Goal: Information Seeking & Learning: Check status

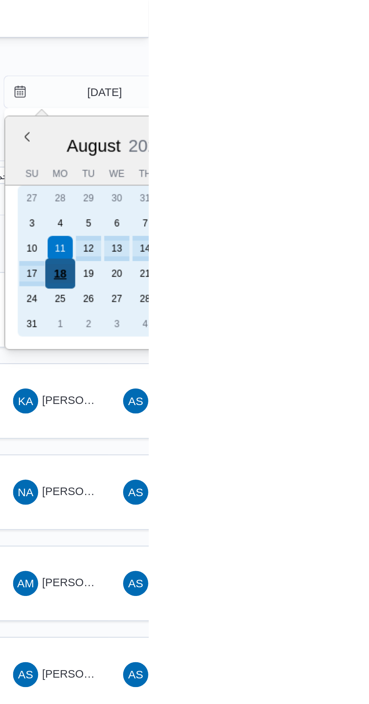
click at [328, 130] on div "18" at bounding box center [326, 131] width 14 height 14
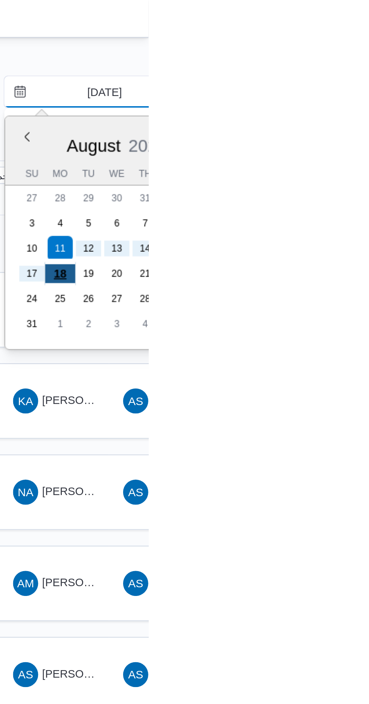
type input "[DATE]"
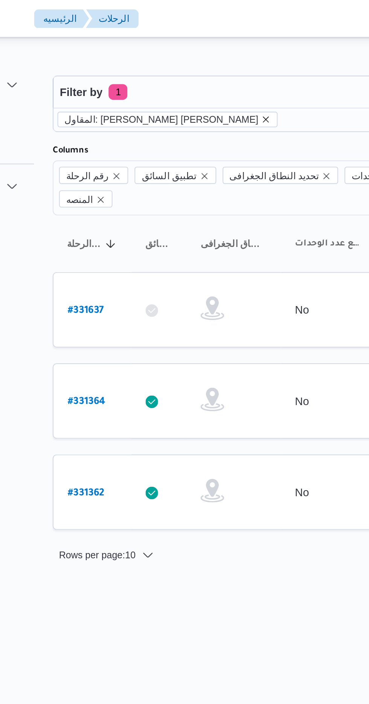
click at [199, 57] on icon "remove selected entity" at bounding box center [200, 57] width 3 height 3
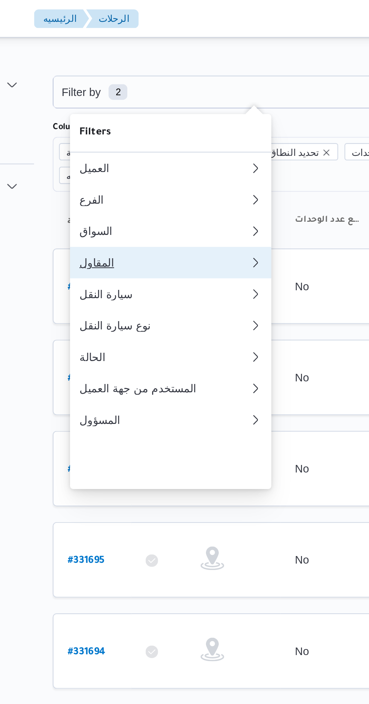
click at [155, 129] on div "المقاول" at bounding box center [150, 126] width 78 height 6
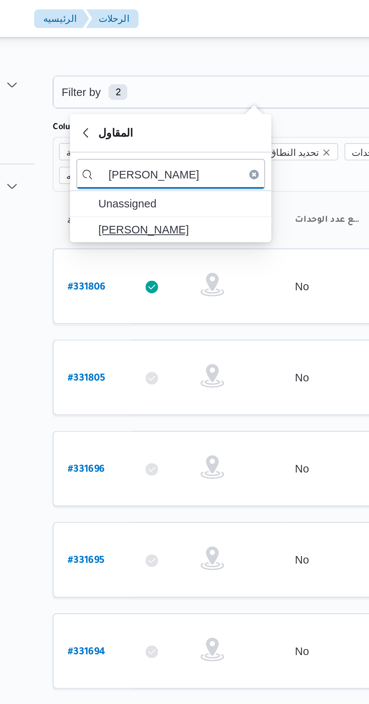
type input "[PERSON_NAME]"
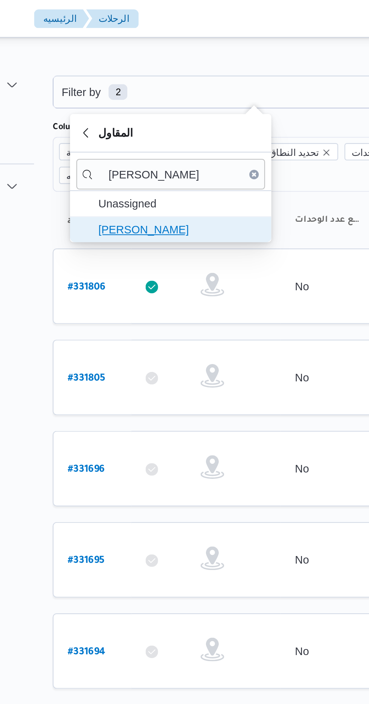
click at [177, 110] on span "[PERSON_NAME]" at bounding box center [159, 109] width 78 height 9
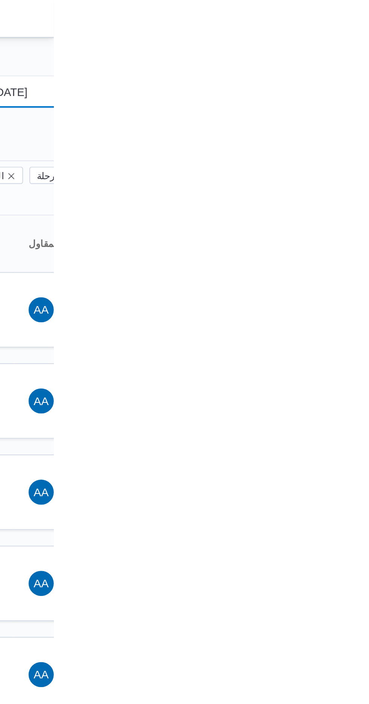
click at [351, 41] on input "[DATE]" at bounding box center [342, 43] width 85 height 15
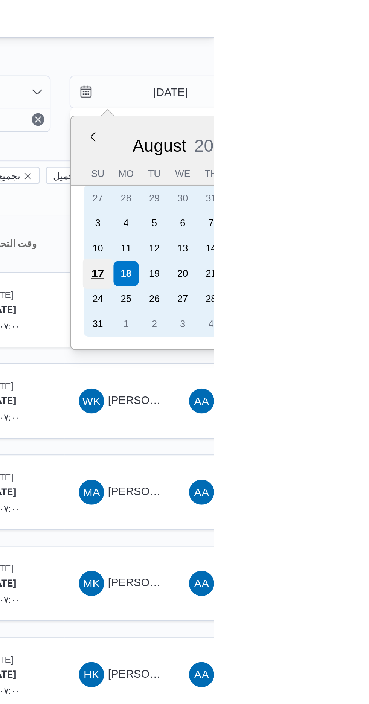
click at [307, 127] on div "17" at bounding box center [313, 131] width 14 height 14
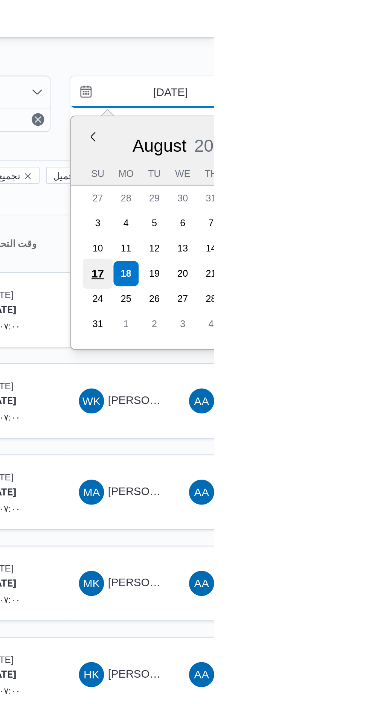
type input "[DATE]"
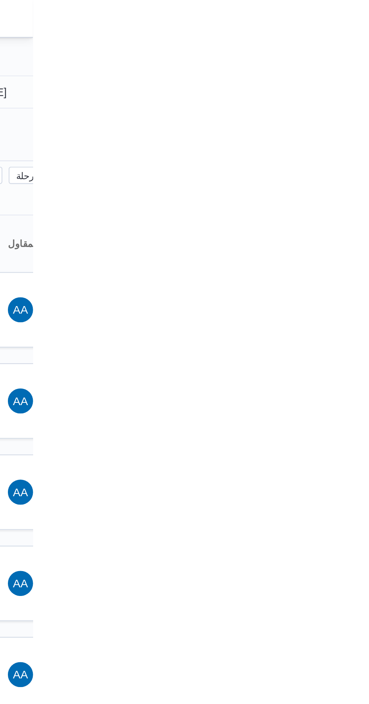
type input "[DATE]"
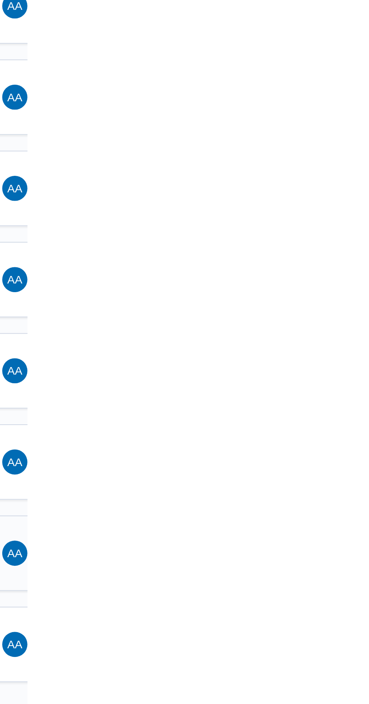
click at [368, 404] on span "AA [PERSON_NAME]" at bounding box center [376, 410] width 39 height 12
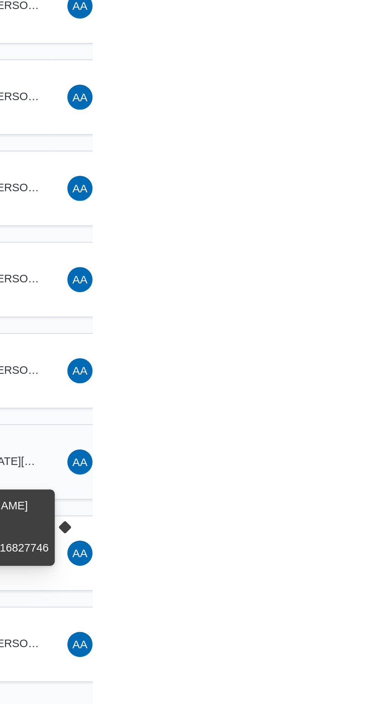
click at [342, 360] on span "KA [DATE][PERSON_NAME]" at bounding box center [323, 366] width 39 height 12
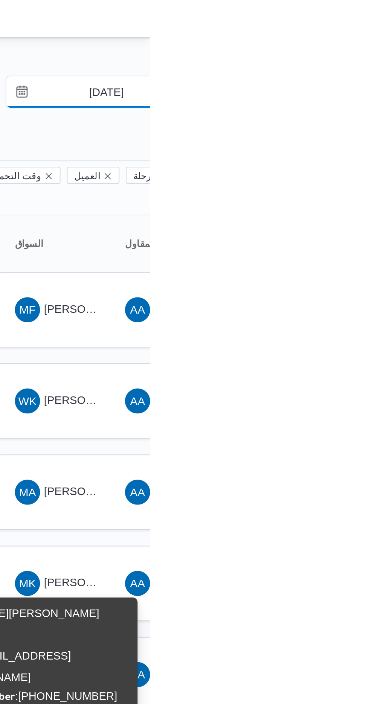
click at [341, 46] on input "[DATE]" at bounding box center [342, 43] width 85 height 15
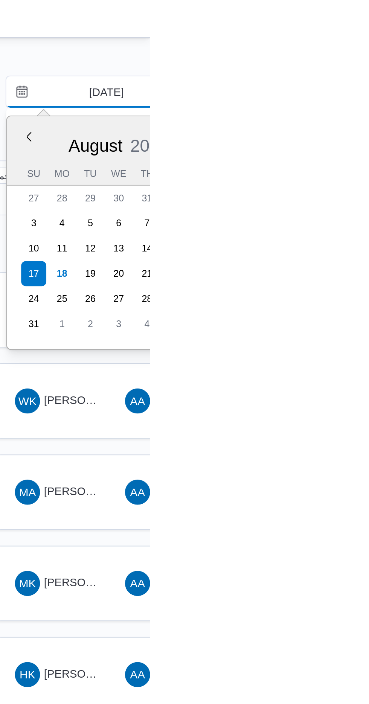
type input "[DATE]"
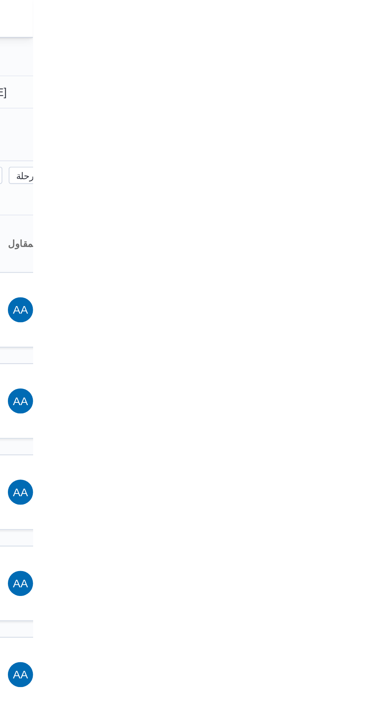
type input "[DATE]"
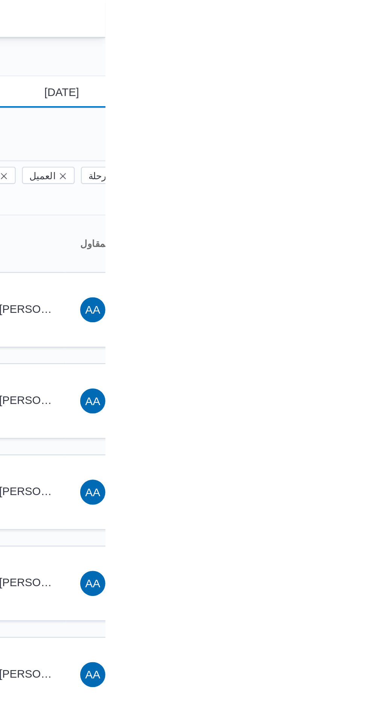
click at [346, 43] on input "[DATE]" at bounding box center [342, 43] width 85 height 15
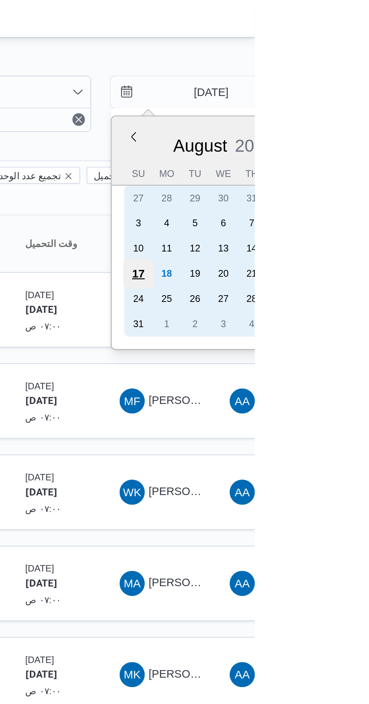
click at [313, 130] on div "17" at bounding box center [313, 131] width 14 height 14
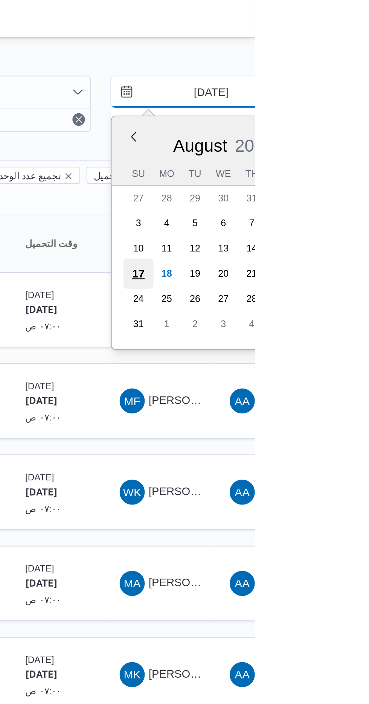
type input "[DATE]"
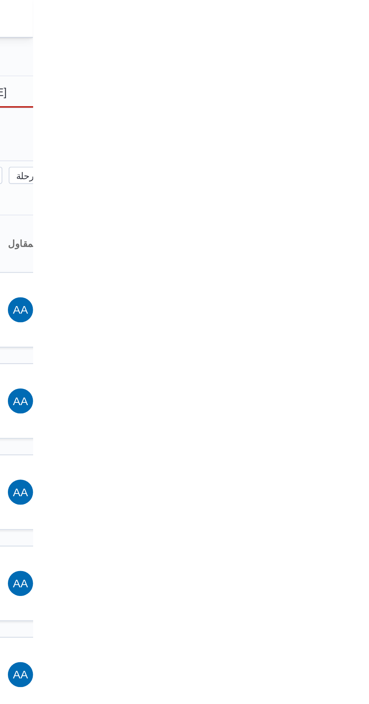
type input "[DATE]"
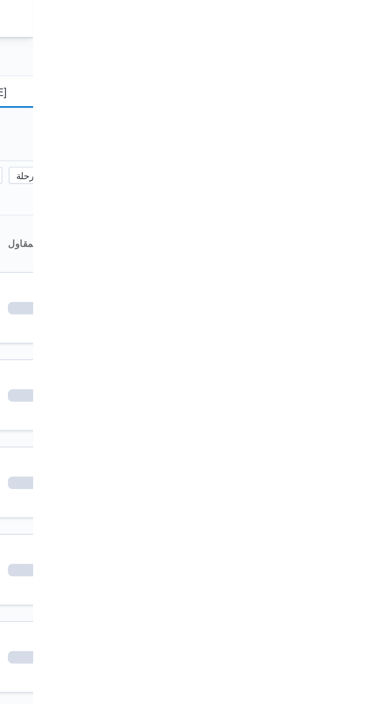
click at [362, 43] on input "[DATE]" at bounding box center [342, 43] width 85 height 15
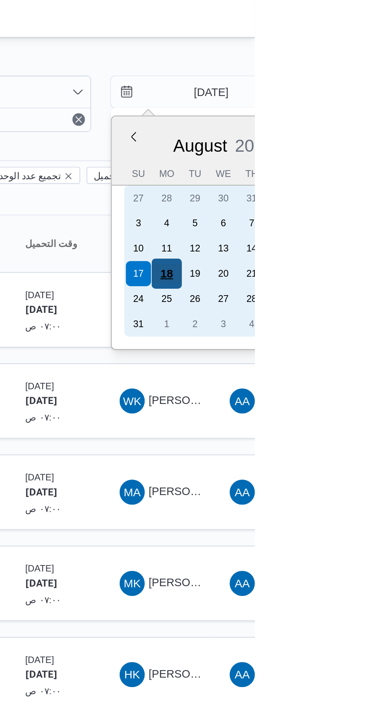
click at [326, 130] on div "18" at bounding box center [326, 131] width 14 height 14
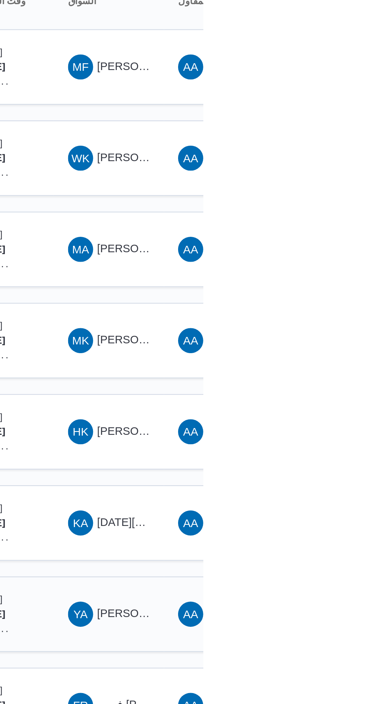
click at [333, 404] on span "YA [PERSON_NAME] [PERSON_NAME]" at bounding box center [323, 410] width 39 height 12
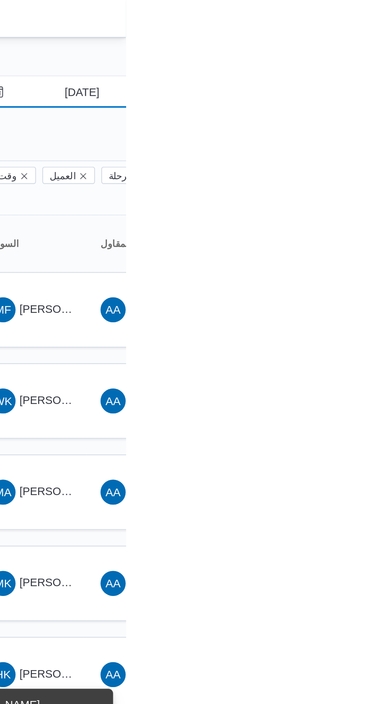
click at [345, 43] on input "[DATE]" at bounding box center [342, 43] width 85 height 15
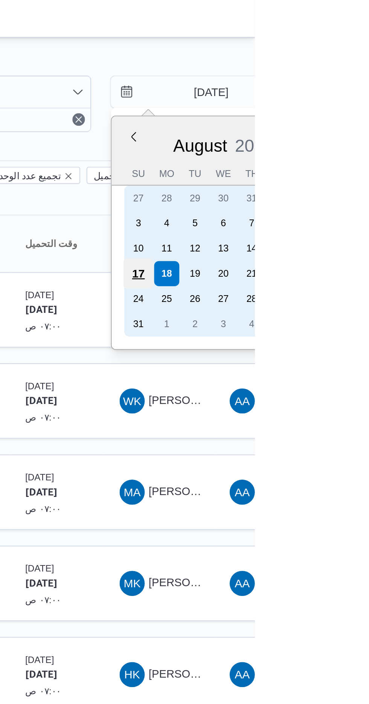
click at [312, 130] on div "17" at bounding box center [313, 131] width 14 height 14
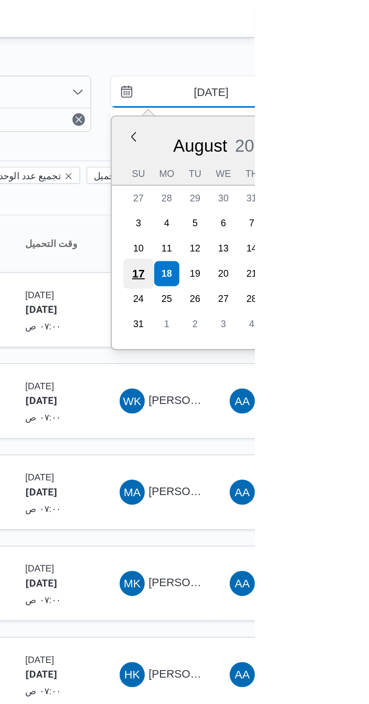
type input "[DATE]"
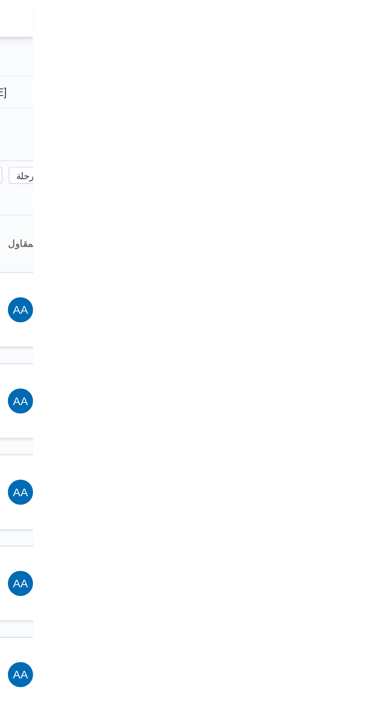
type input "[DATE]"
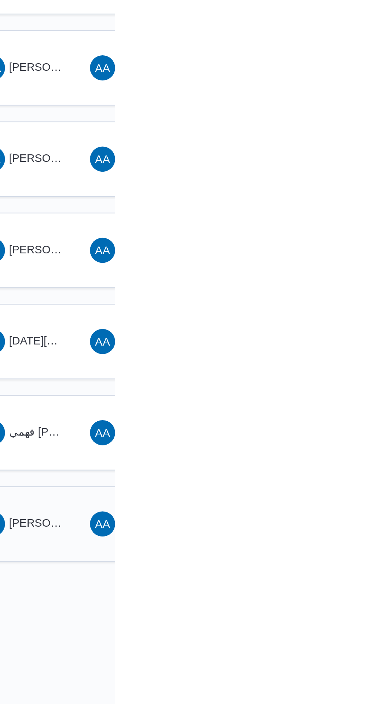
click at [340, 450] on span "[PERSON_NAME] [PERSON_NAME]" at bounding box center [362, 453] width 88 height 6
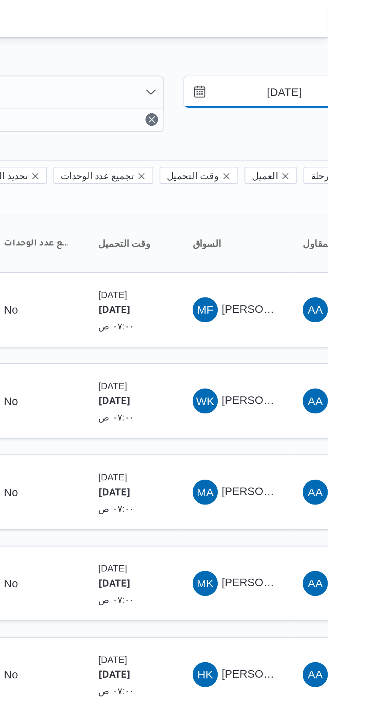
click at [336, 45] on input "[DATE]" at bounding box center [342, 43] width 85 height 15
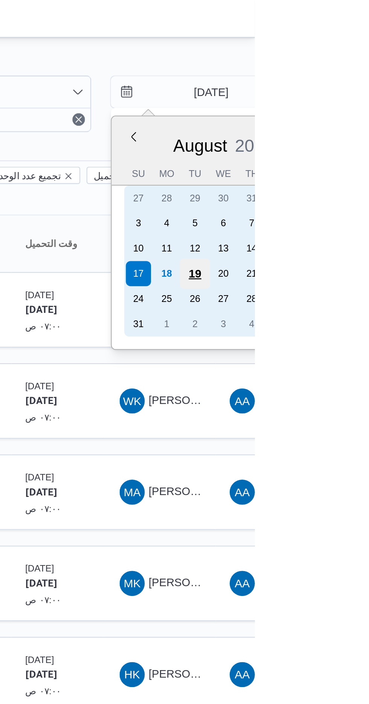
click at [338, 126] on div "19" at bounding box center [340, 131] width 14 height 14
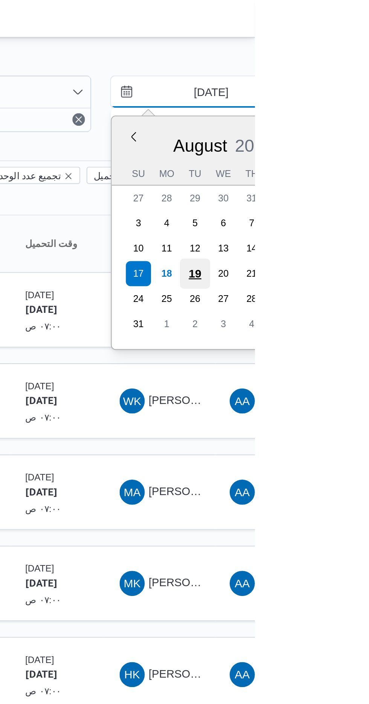
type input "[DATE]"
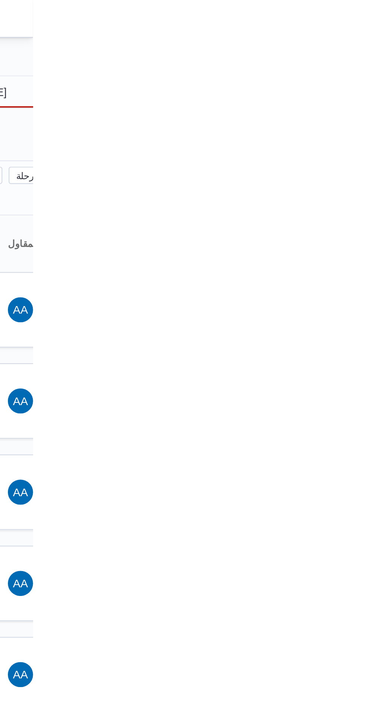
type input "[DATE]"
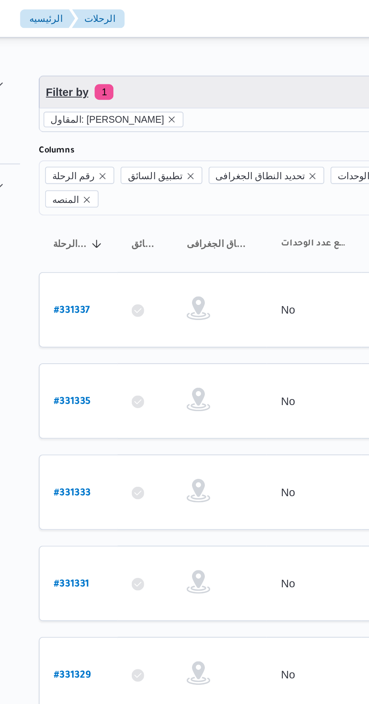
click at [143, 40] on span "Filter by 1" at bounding box center [194, 43] width 192 height 15
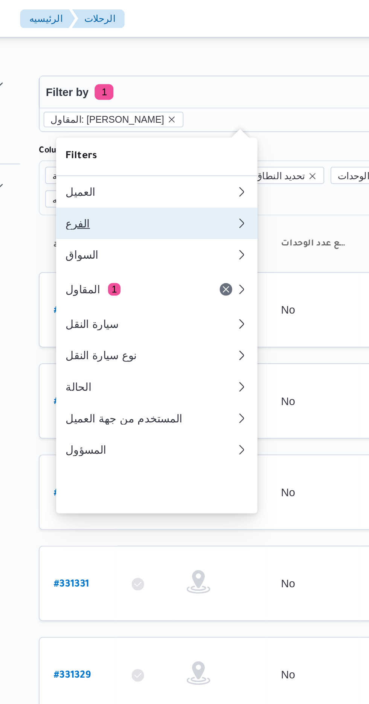
click at [123, 110] on div "الفرع" at bounding box center [151, 107] width 81 height 6
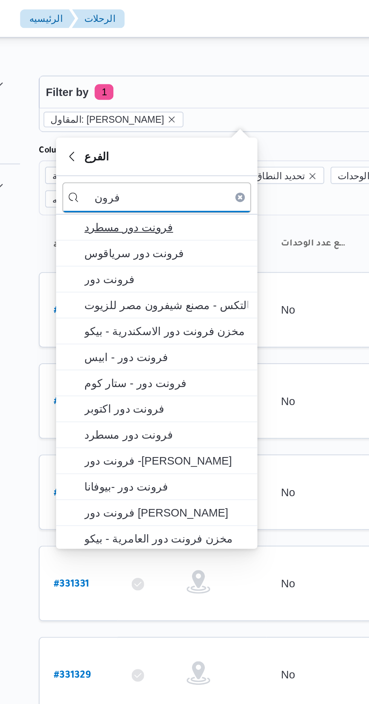
type input "فرون"
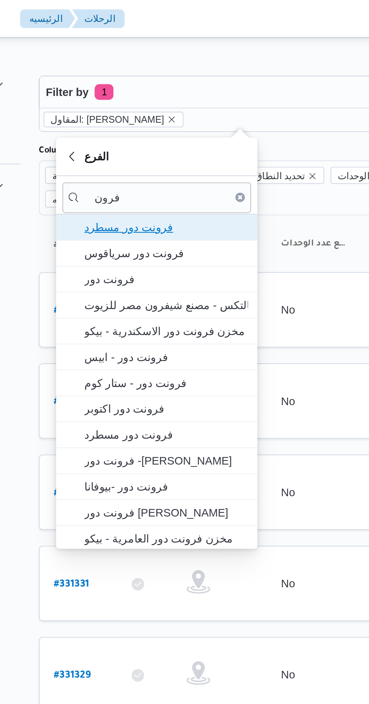
click at [133, 109] on span "فرونت دور مسطرد" at bounding box center [159, 108] width 78 height 9
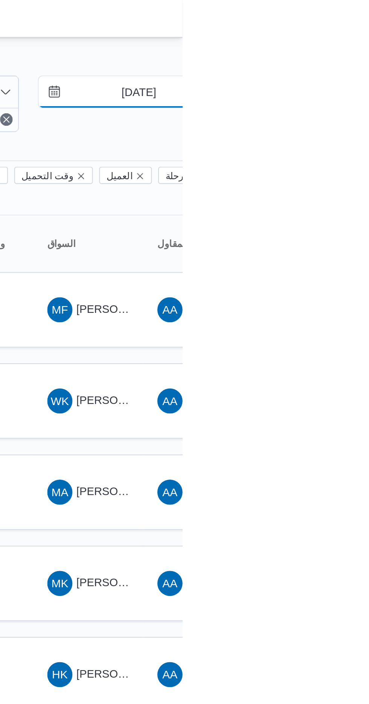
click at [338, 45] on input "[DATE]" at bounding box center [342, 43] width 85 height 15
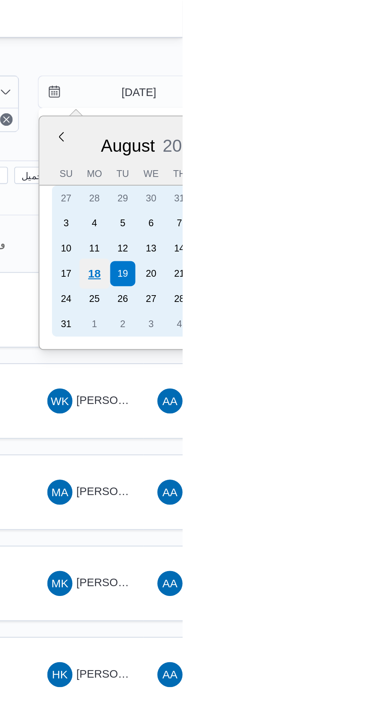
click at [325, 129] on div "18" at bounding box center [326, 131] width 14 height 14
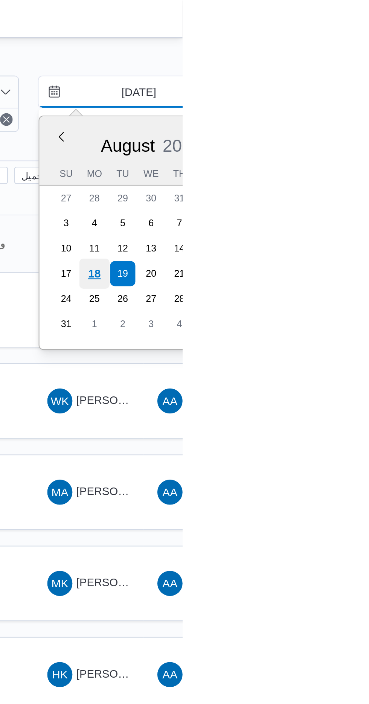
type input "[DATE]"
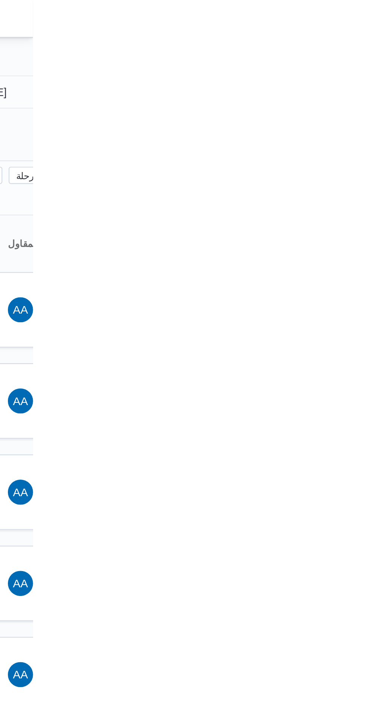
type input "[DATE]"
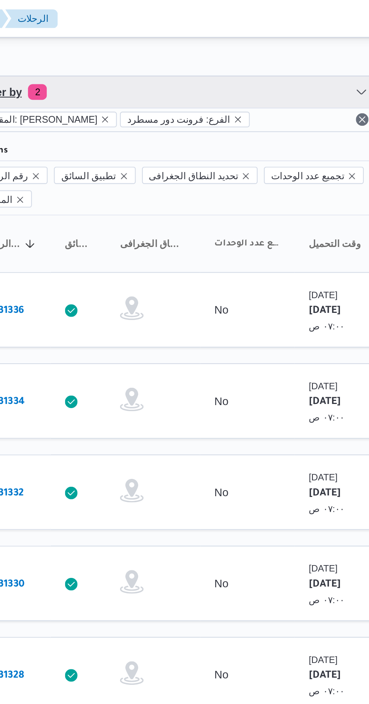
click at [135, 38] on span "Filter by 2" at bounding box center [194, 43] width 192 height 15
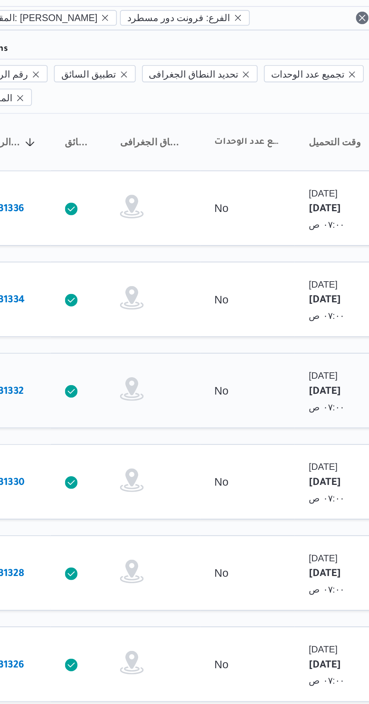
click at [232, 229] on div "No" at bounding box center [230, 235] width 38 height 13
click at [164, 57] on icon "remove selected entity" at bounding box center [161, 57] width 5 height 5
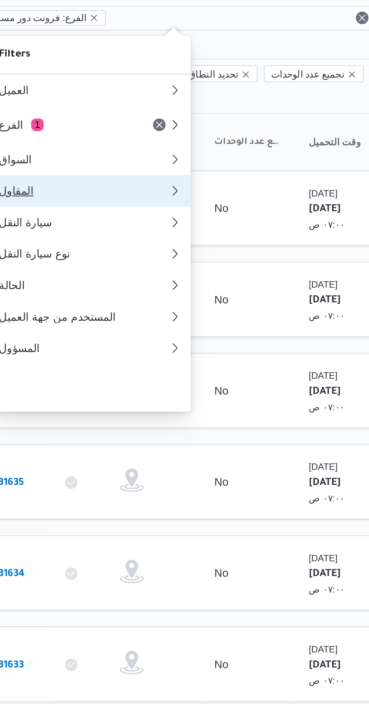
click at [125, 143] on div "المقاول" at bounding box center [150, 140] width 78 height 6
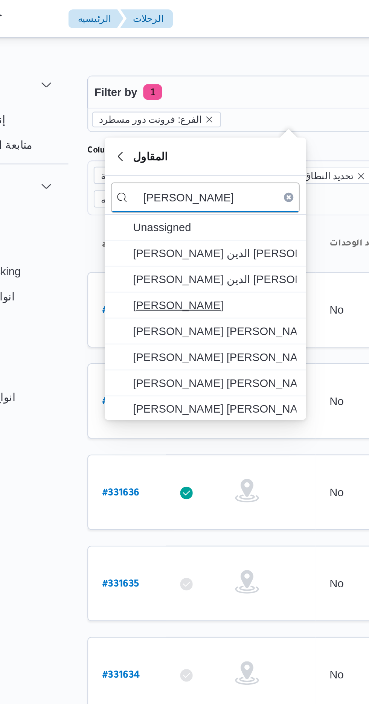
type input "[PERSON_NAME]"
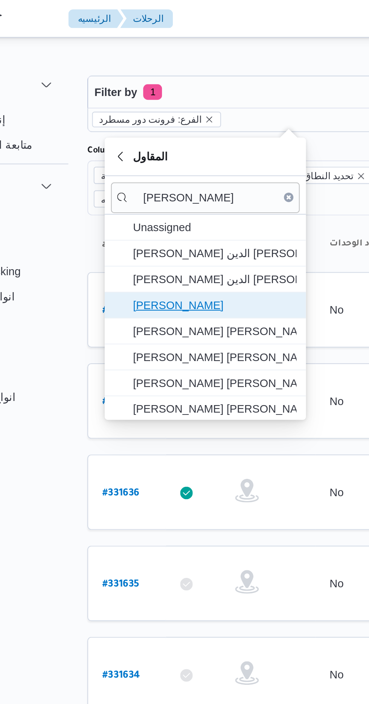
click at [134, 146] on span "[PERSON_NAME]" at bounding box center [159, 145] width 78 height 9
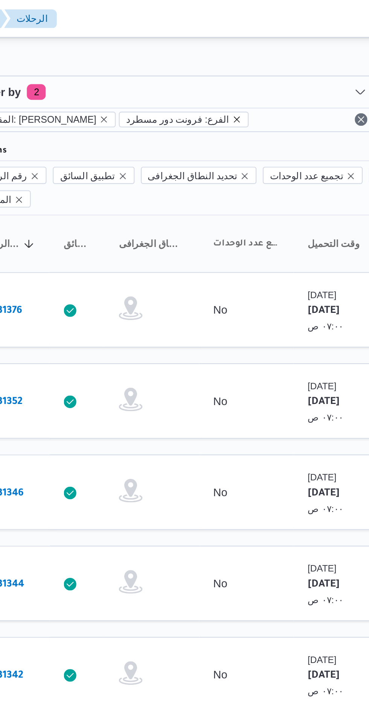
click at [225, 57] on icon "remove selected entity" at bounding box center [225, 57] width 5 height 5
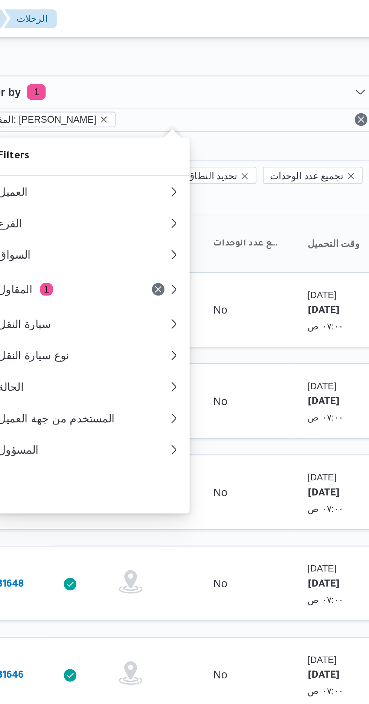
click at [164, 57] on icon "remove selected entity" at bounding box center [161, 57] width 5 height 5
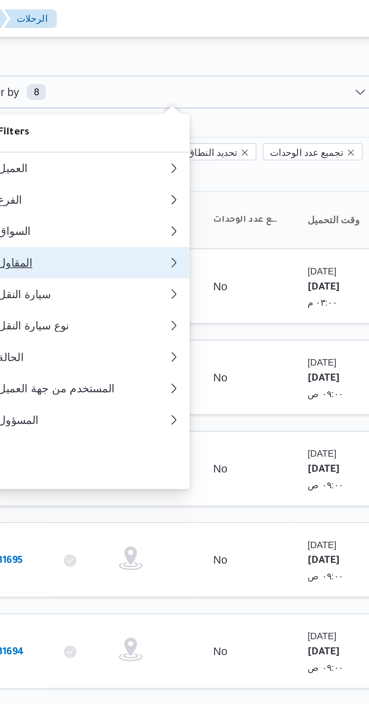
click at [140, 129] on div "المقاول" at bounding box center [150, 126] width 78 height 6
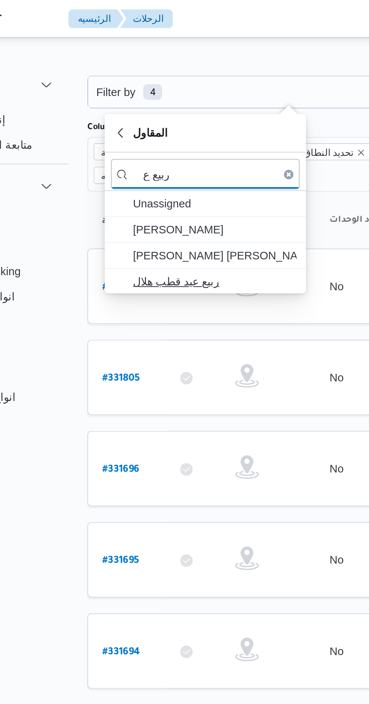
type input "ربيع ع"
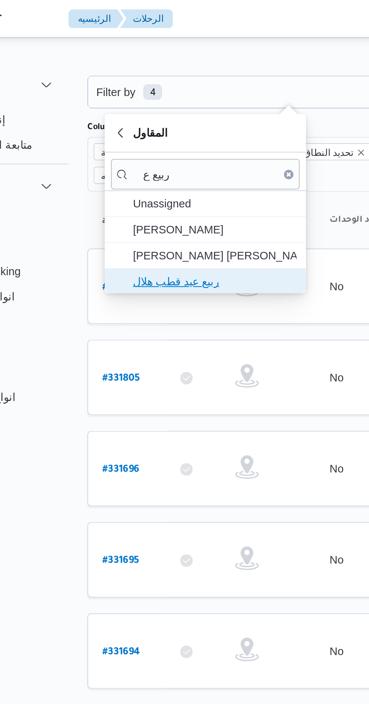
click at [131, 134] on span "ربيع عيد قطب هلال" at bounding box center [159, 134] width 78 height 9
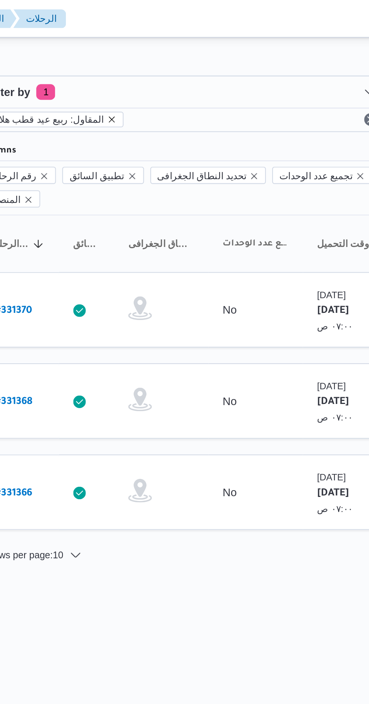
click at [158, 58] on icon "remove selected entity" at bounding box center [160, 57] width 5 height 5
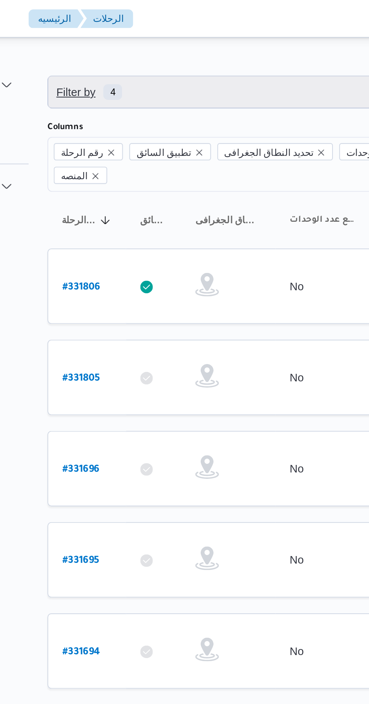
click at [122, 46] on span "Filter by 4" at bounding box center [117, 44] width 32 height 9
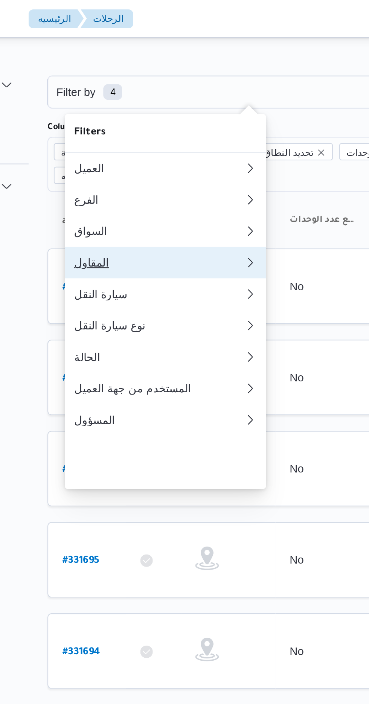
click at [121, 129] on div "المقاول" at bounding box center [150, 126] width 78 height 6
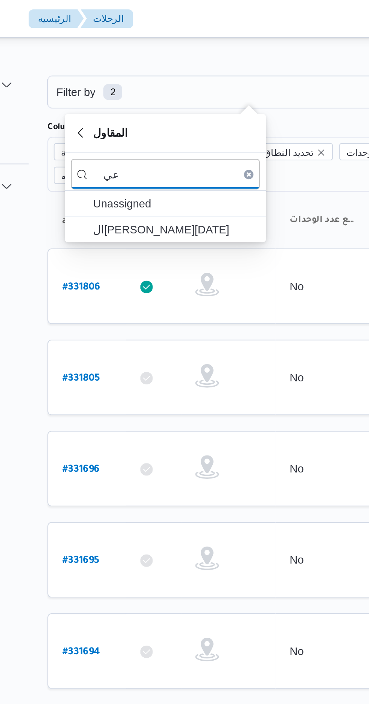
type input "ع"
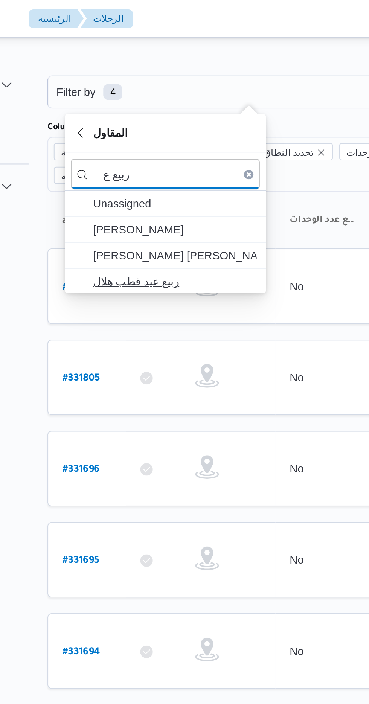
type input "ربيع ع"
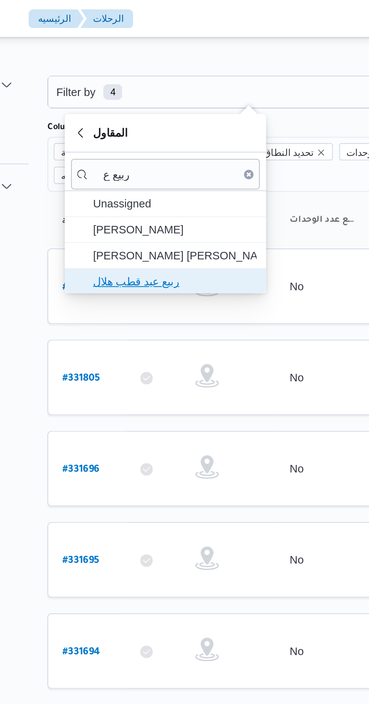
click at [132, 133] on span "ربيع عيد قطب هلال" at bounding box center [159, 134] width 78 height 9
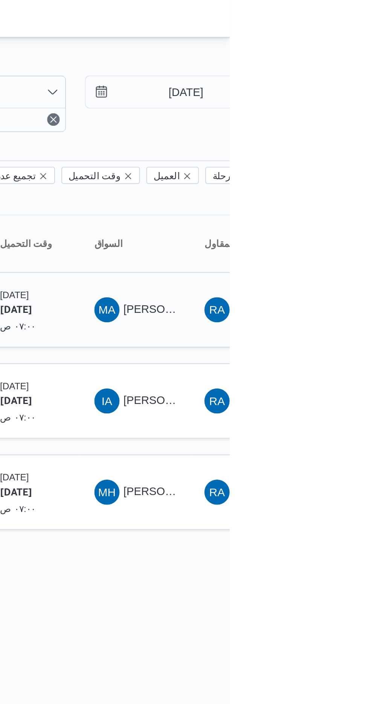
click at [327, 142] on span "MA [PERSON_NAME] [PERSON_NAME]" at bounding box center [323, 148] width 39 height 12
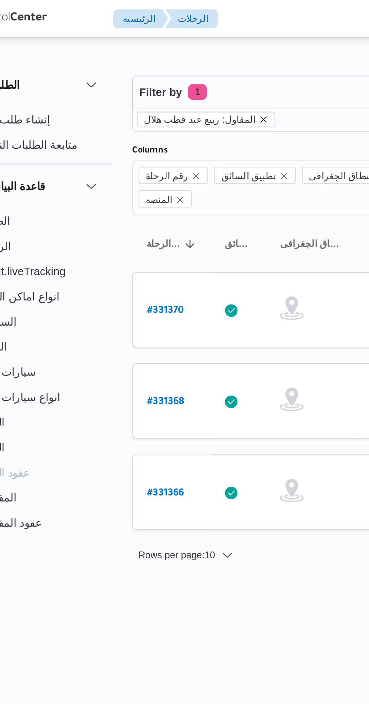
click at [158, 58] on icon "remove selected entity" at bounding box center [160, 57] width 5 height 5
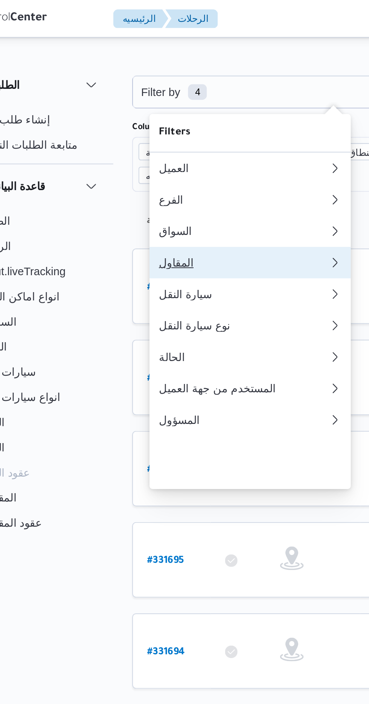
click at [119, 129] on div "المقاول" at bounding box center [150, 126] width 78 height 6
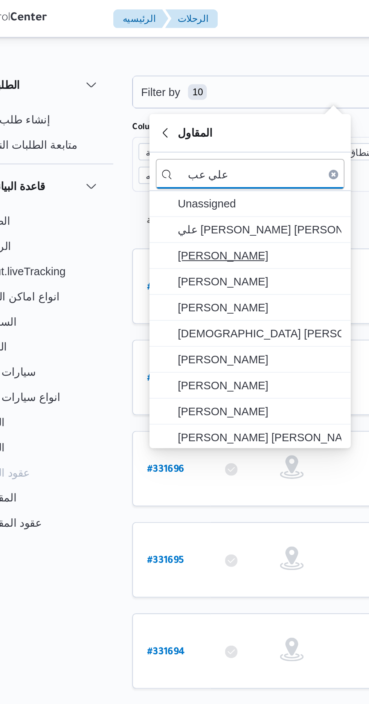
type input "علي عب"
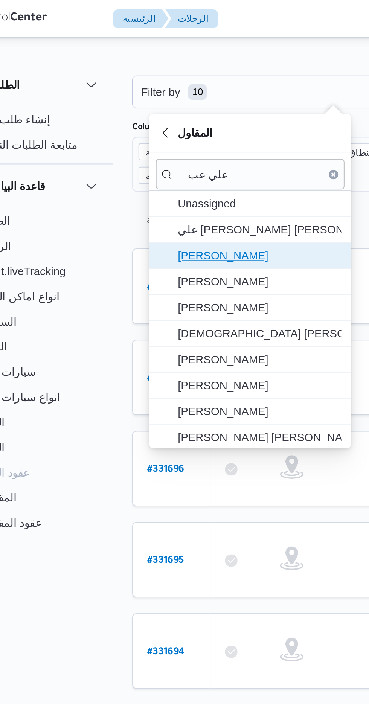
click at [127, 124] on span "[PERSON_NAME]" at bounding box center [159, 122] width 78 height 9
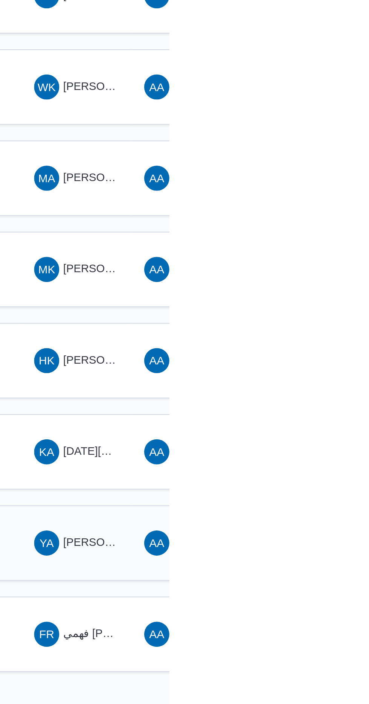
click at [321, 407] on span "[PERSON_NAME] [PERSON_NAME]" at bounding box center [362, 410] width 88 height 6
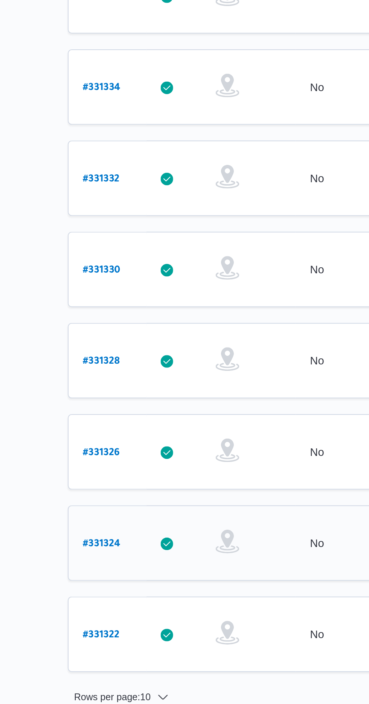
click at [117, 408] on b "# 331324" at bounding box center [114, 410] width 18 height 5
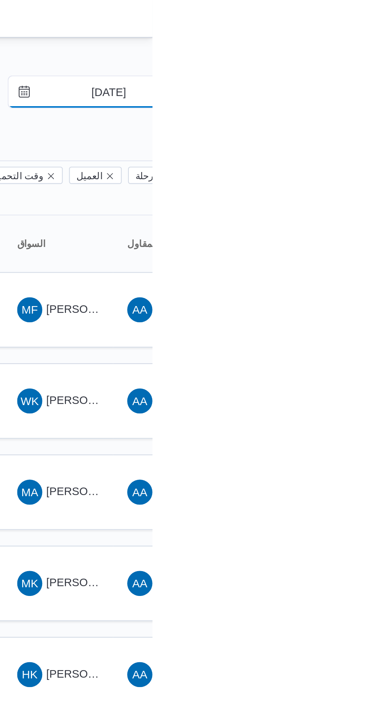
click at [344, 46] on input "[DATE]" at bounding box center [342, 43] width 85 height 15
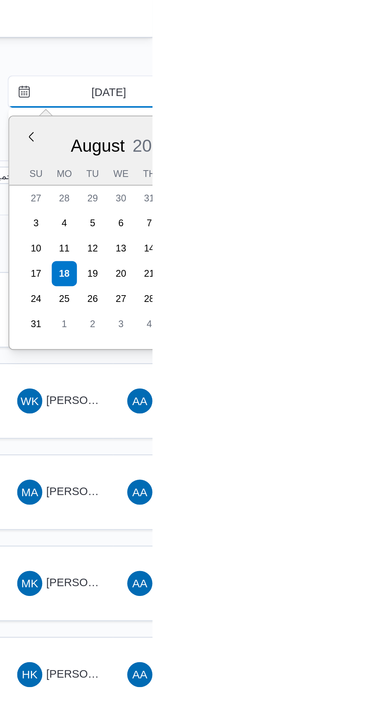
type input "[DATE]"
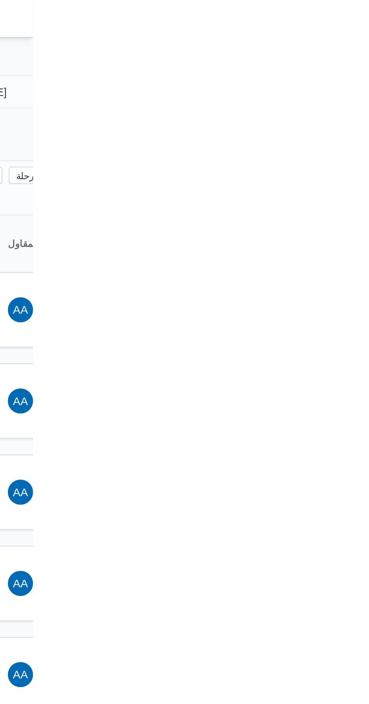
type input "[DATE]"
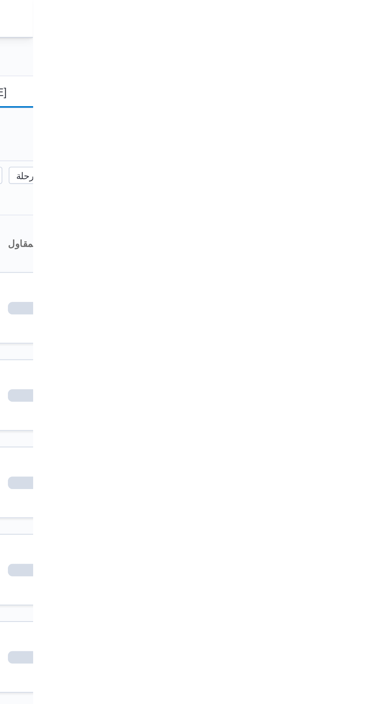
click at [358, 43] on input "[DATE]" at bounding box center [342, 43] width 85 height 15
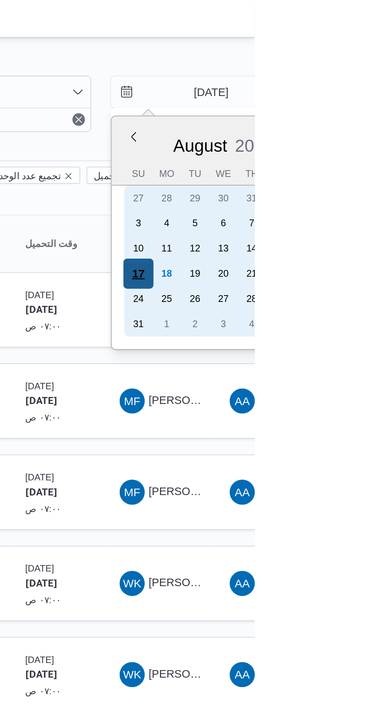
click at [313, 130] on div "17" at bounding box center [313, 131] width 14 height 14
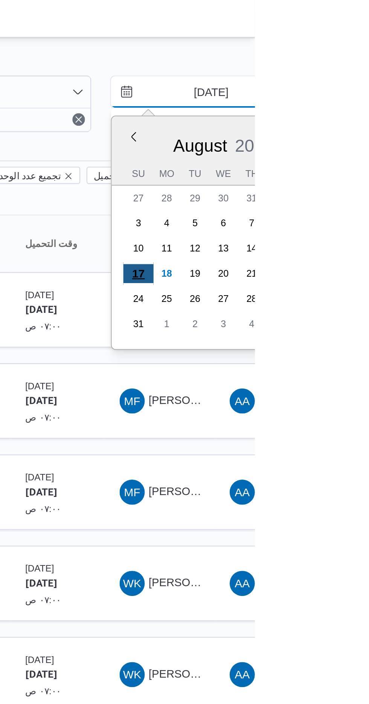
type input "[DATE]"
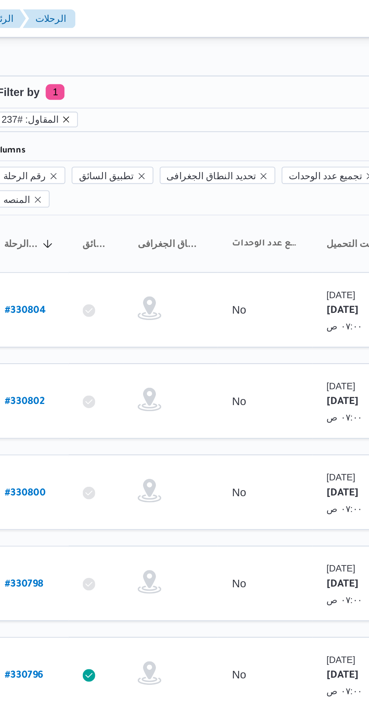
click at [132, 55] on icon "remove selected entity" at bounding box center [134, 57] width 5 height 5
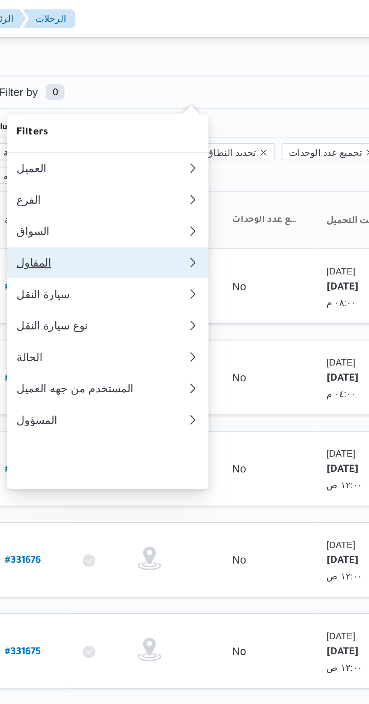
click at [161, 129] on div "المقاول" at bounding box center [150, 126] width 78 height 6
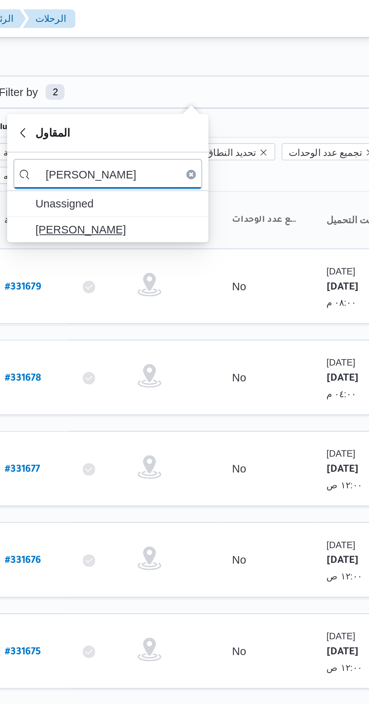
type input "[PERSON_NAME]"
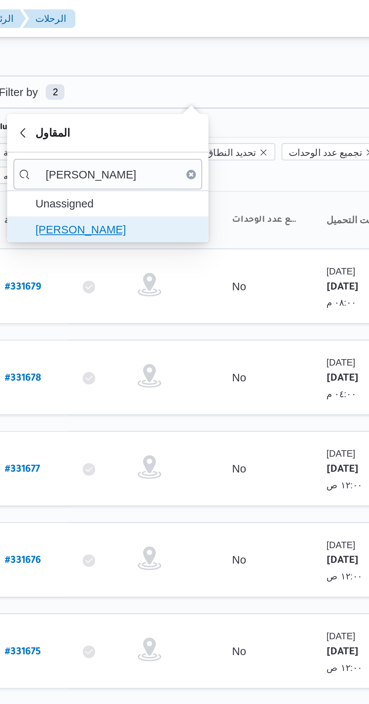
click at [168, 111] on span "[PERSON_NAME]" at bounding box center [159, 109] width 78 height 9
